Goal: Navigation & Orientation: Understand site structure

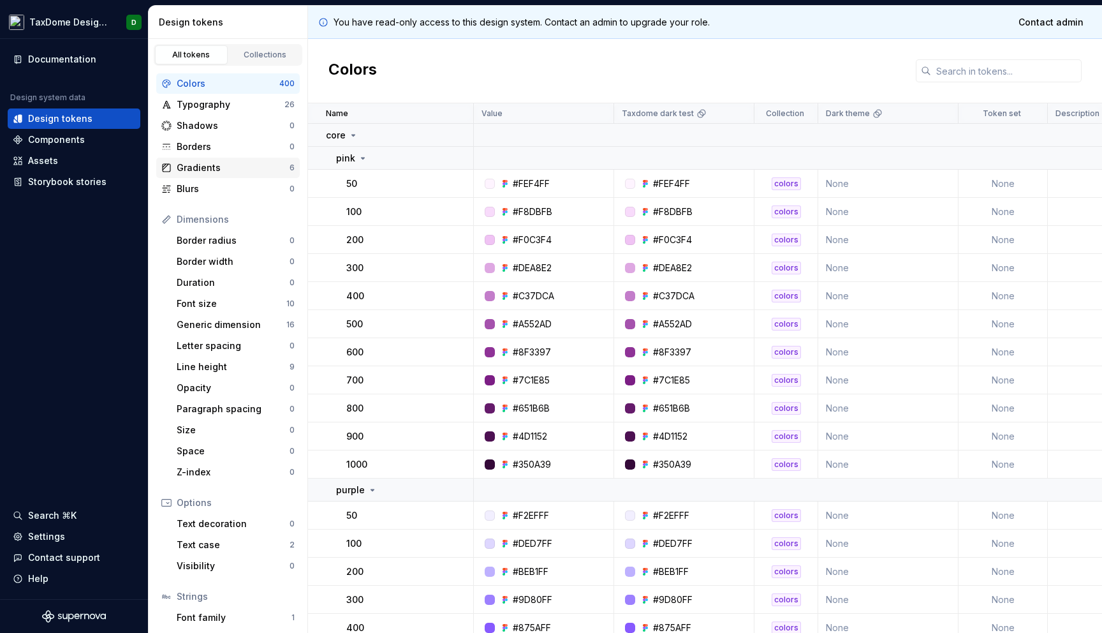
scroll to position [66, 0]
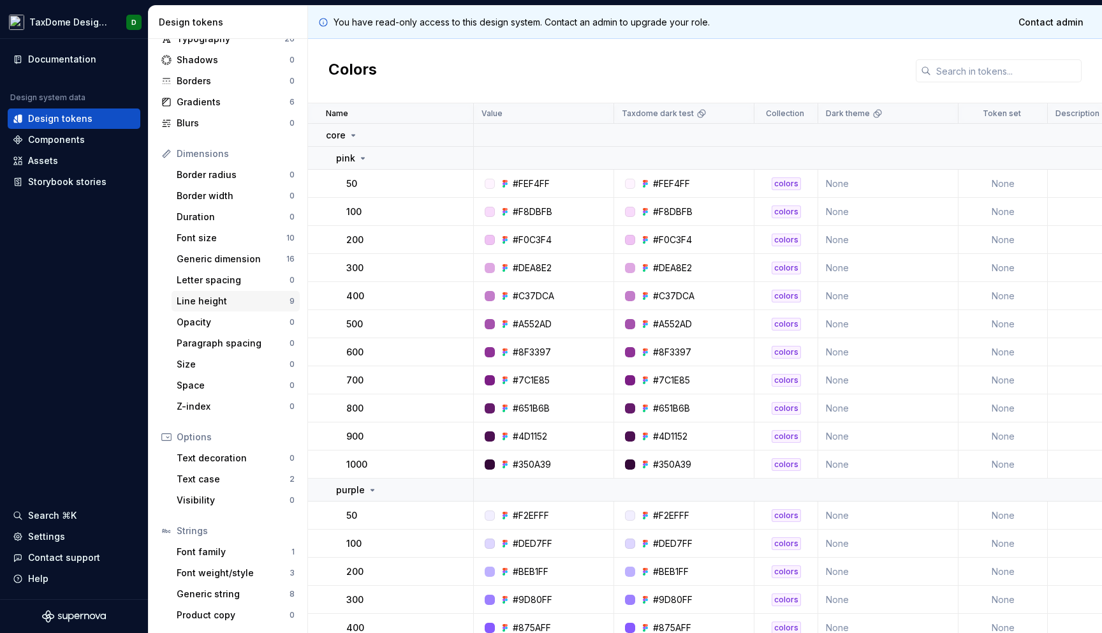
click at [239, 294] on div "Line height 9" at bounding box center [236, 301] width 128 height 20
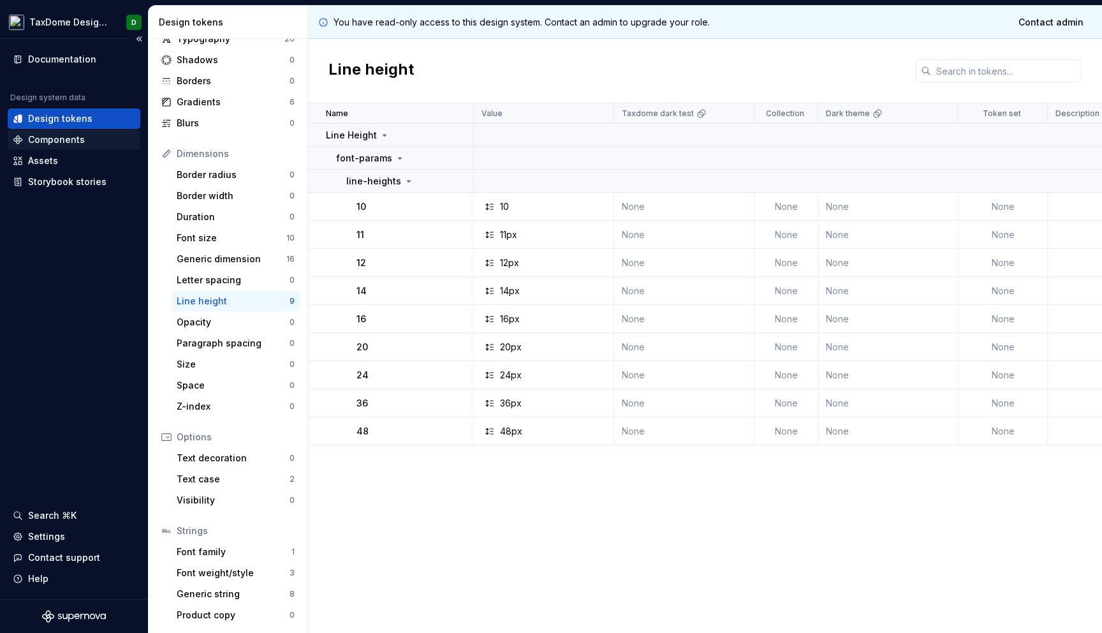
click at [86, 140] on div "Components" at bounding box center [74, 139] width 122 height 13
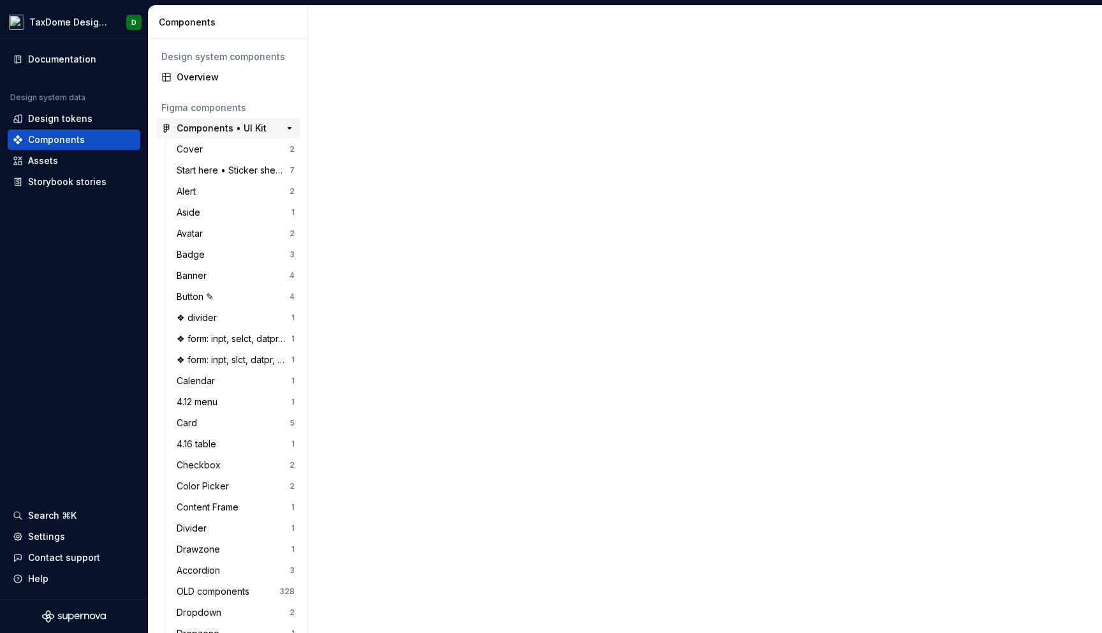
click at [234, 136] on div "Components • UI Kit 526" at bounding box center [227, 128] width 143 height 20
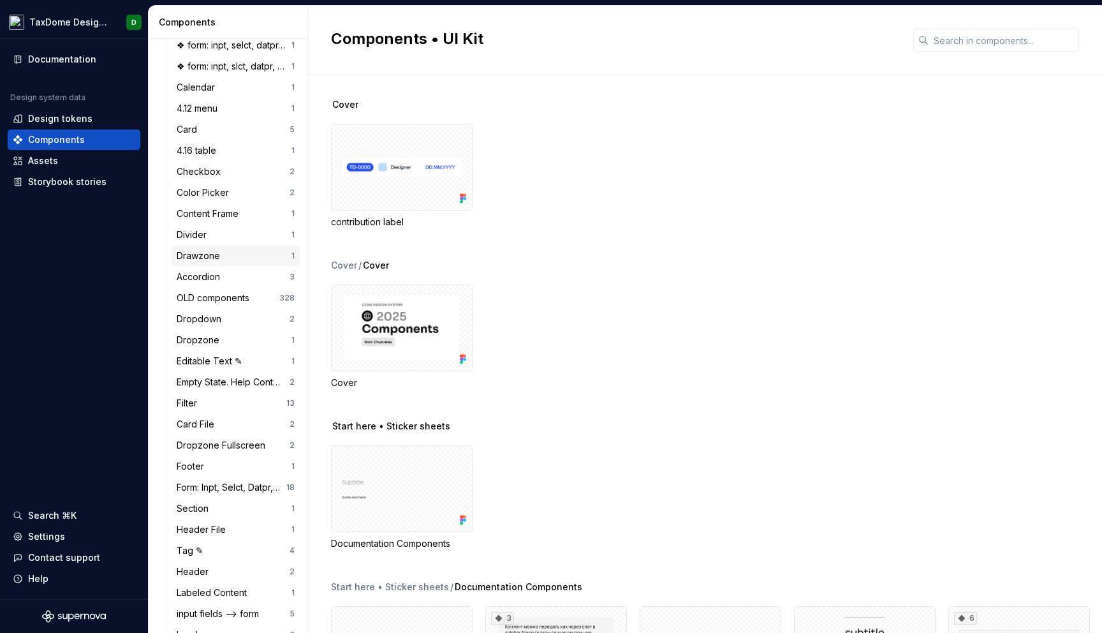
scroll to position [296, 0]
click at [212, 409] on div "Filter 13" at bounding box center [236, 400] width 128 height 20
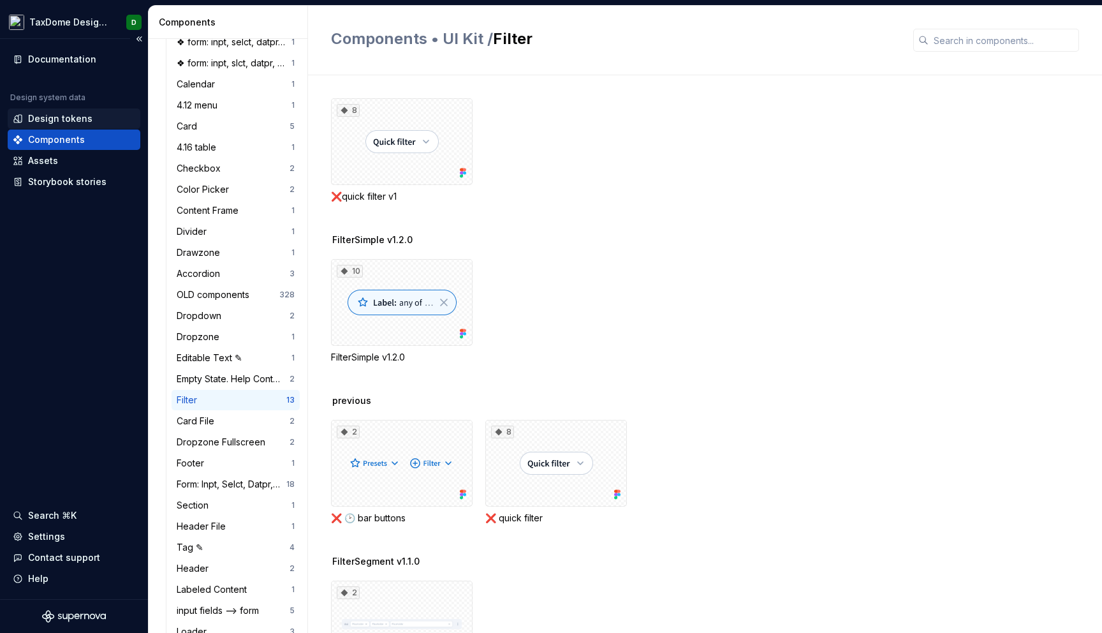
click at [85, 117] on div "Design tokens" at bounding box center [60, 118] width 64 height 13
click at [89, 62] on div "Documentation" at bounding box center [62, 59] width 68 height 13
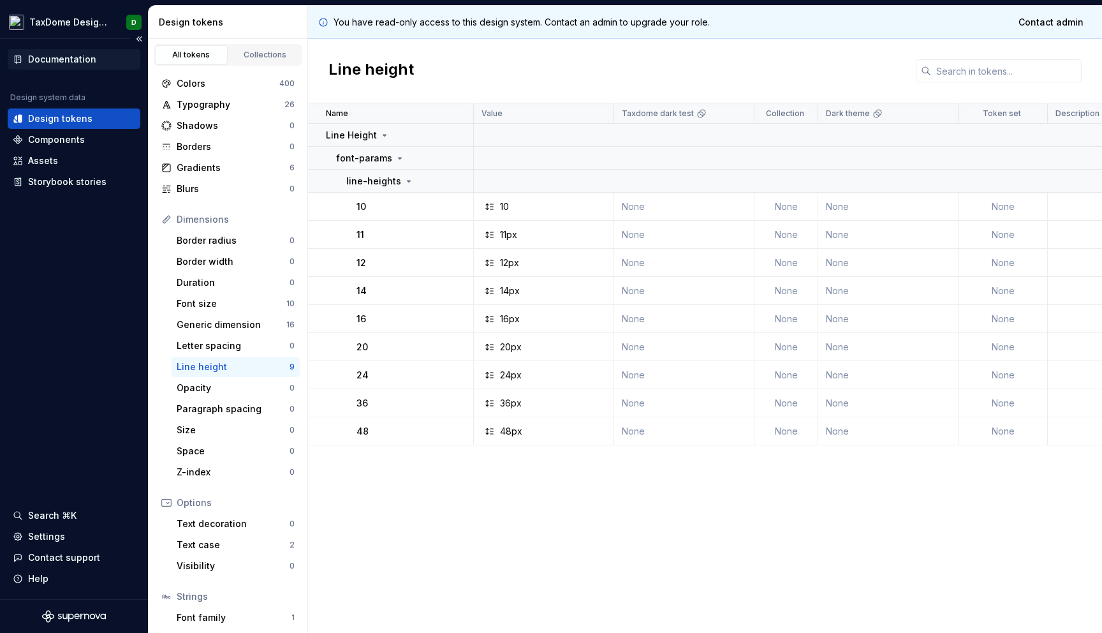
click at [78, 57] on div "Documentation" at bounding box center [62, 59] width 68 height 13
click at [108, 182] on div "Storybook stories" at bounding box center [74, 181] width 122 height 13
